Goal: Information Seeking & Learning: Learn about a topic

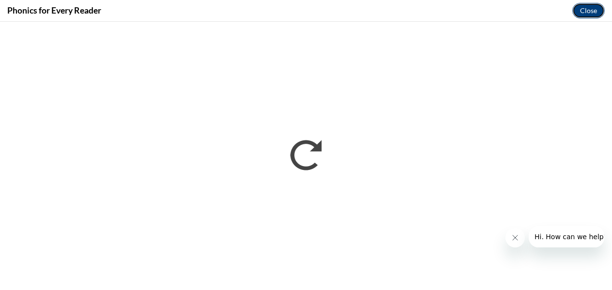
click at [588, 9] on button "Close" at bounding box center [588, 10] width 32 height 15
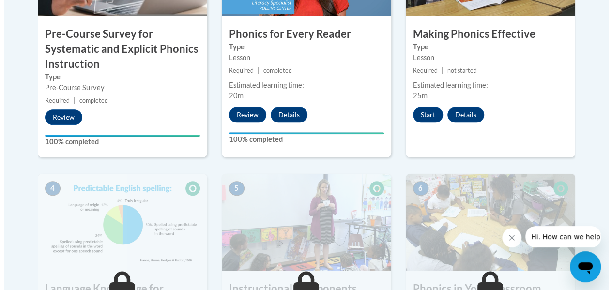
scroll to position [360, 0]
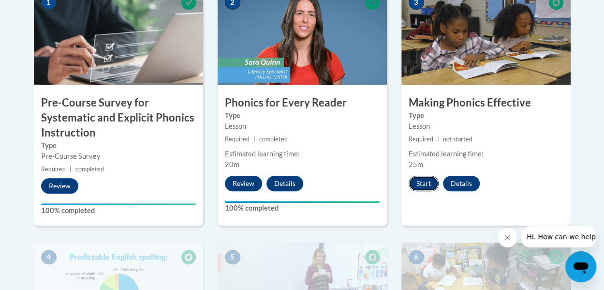
click at [427, 181] on button "Start" at bounding box center [424, 183] width 30 height 15
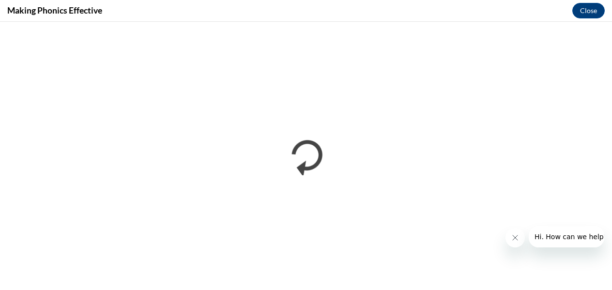
scroll to position [0, 0]
